Goal: Transaction & Acquisition: Purchase product/service

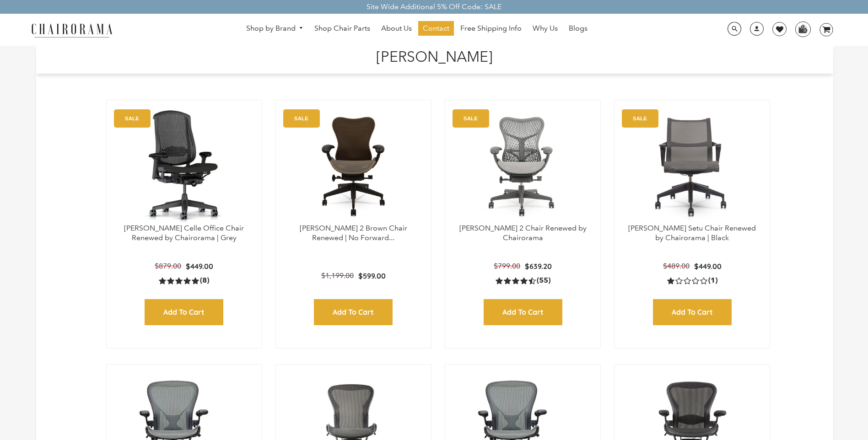
click at [356, 49] on h1 "[PERSON_NAME]" at bounding box center [434, 56] width 779 height 20
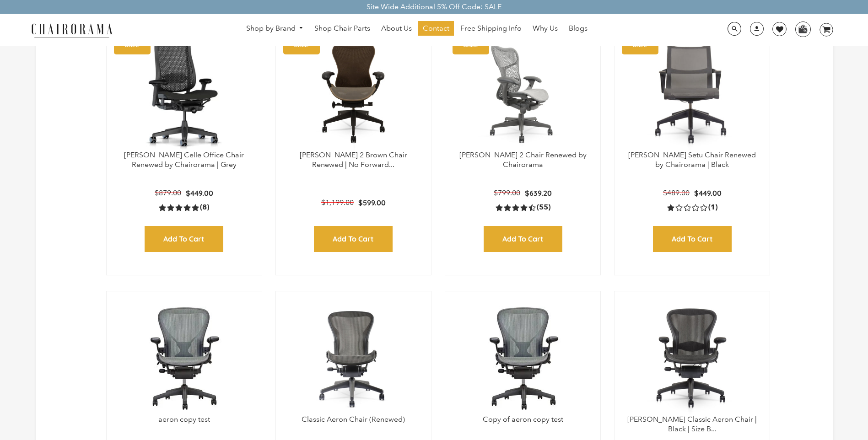
scroll to position [91, 0]
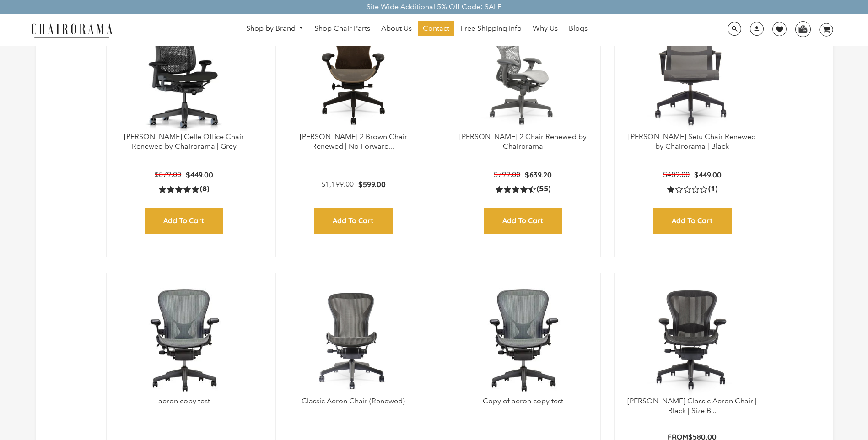
click at [534, 49] on img at bounding box center [522, 75] width 137 height 114
click at [374, 363] on img at bounding box center [353, 339] width 137 height 114
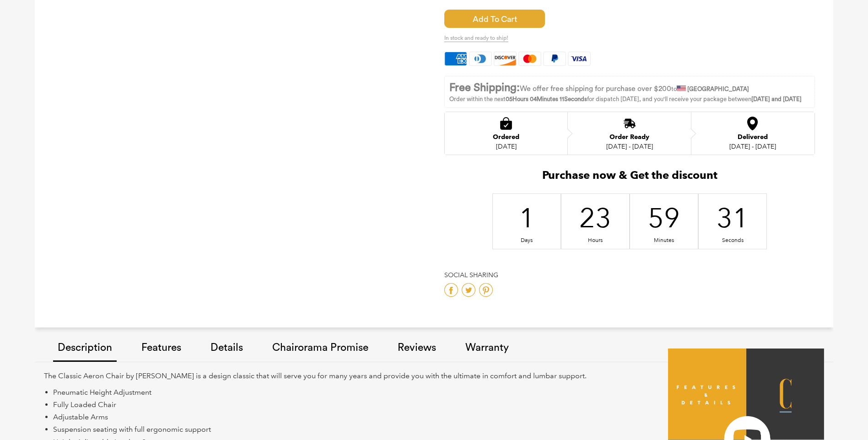
scroll to position [681, 0]
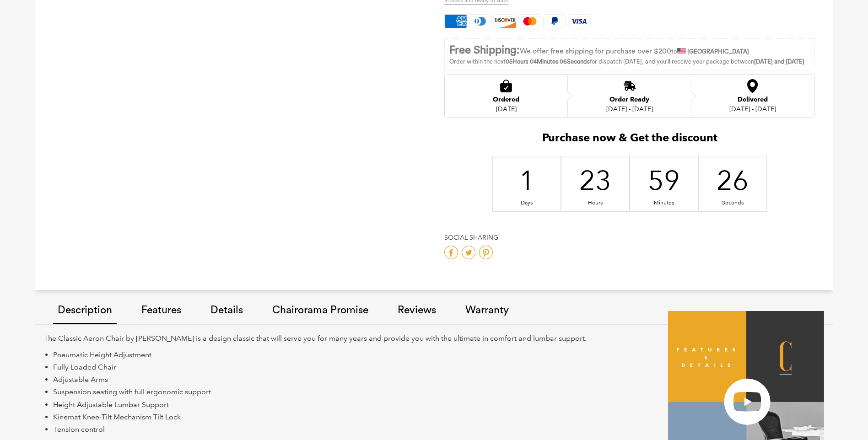
click at [60, 338] on span "The Classic Aeron Chair by Herman Miller is a design classic that will serve yo…" at bounding box center [315, 338] width 543 height 9
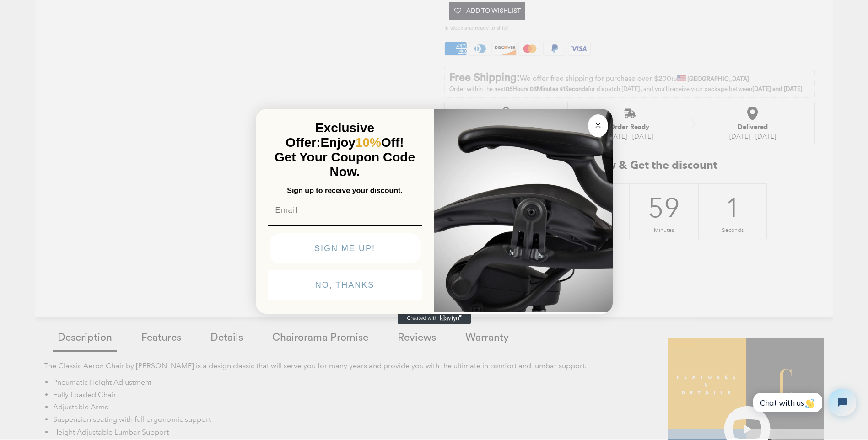
click at [595, 124] on circle "Close dialog" at bounding box center [597, 125] width 11 height 11
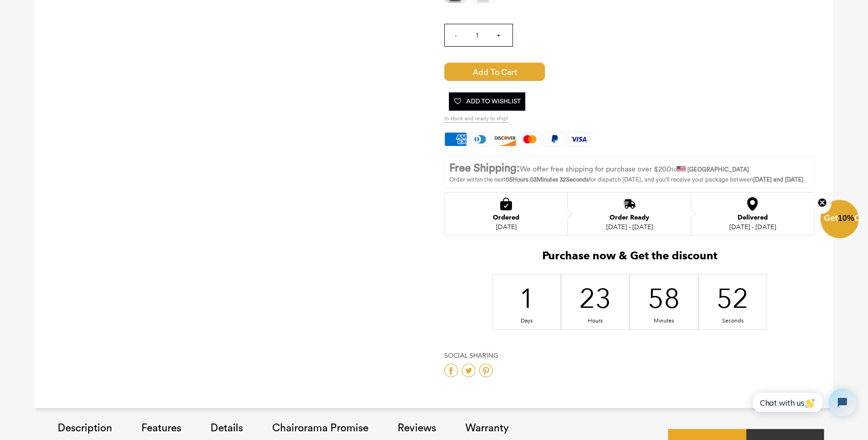
scroll to position [700, 0]
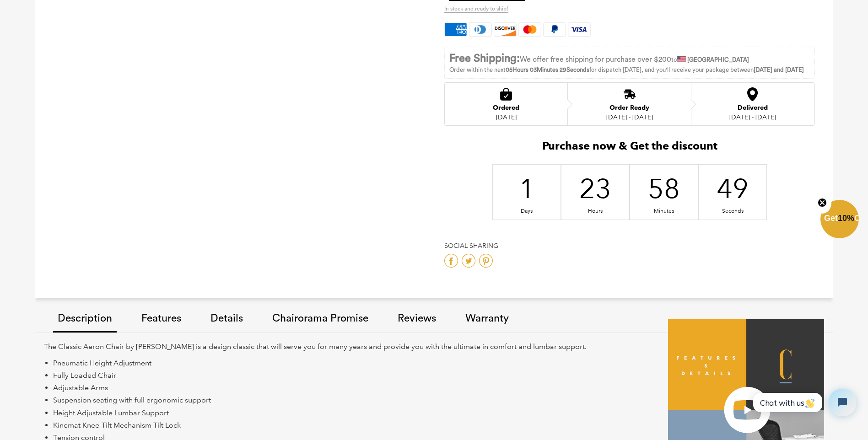
click at [480, 370] on ul "Pneumatic Height Adjustment Fully Loaded Chair Adjustable Arms Suspension seati…" at bounding box center [326, 402] width 546 height 87
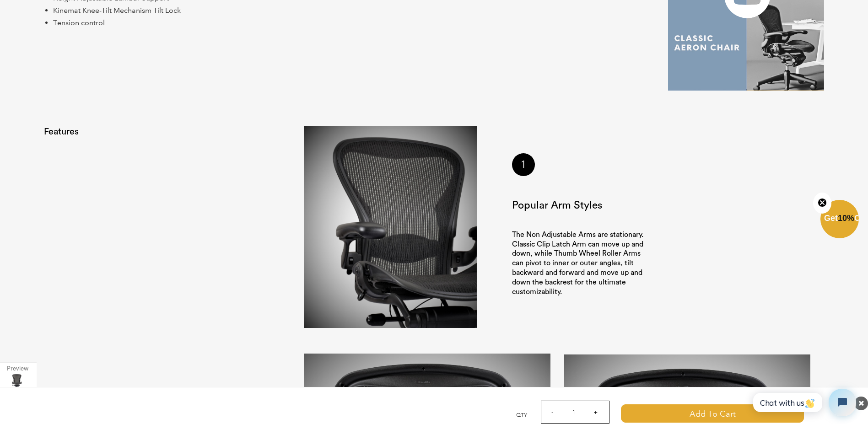
scroll to position [1234, 0]
